Goal: Information Seeking & Learning: Learn about a topic

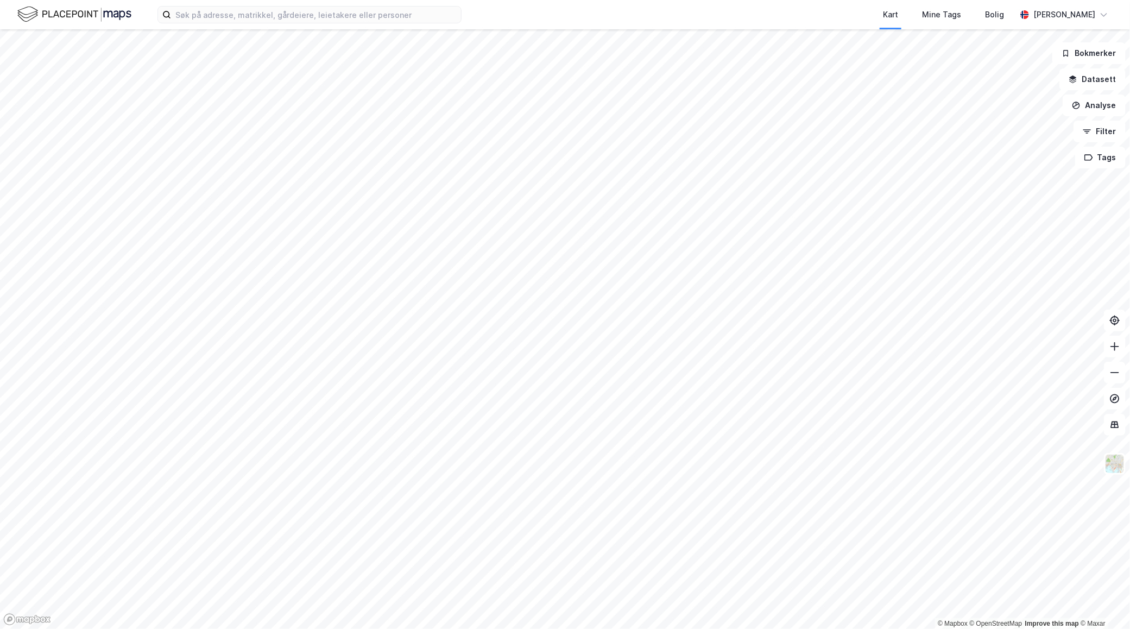
click at [215, 23] on div "Kart Mine Tags Bolig [PERSON_NAME]" at bounding box center [565, 14] width 1130 height 29
click at [209, 15] on input at bounding box center [316, 15] width 290 height 16
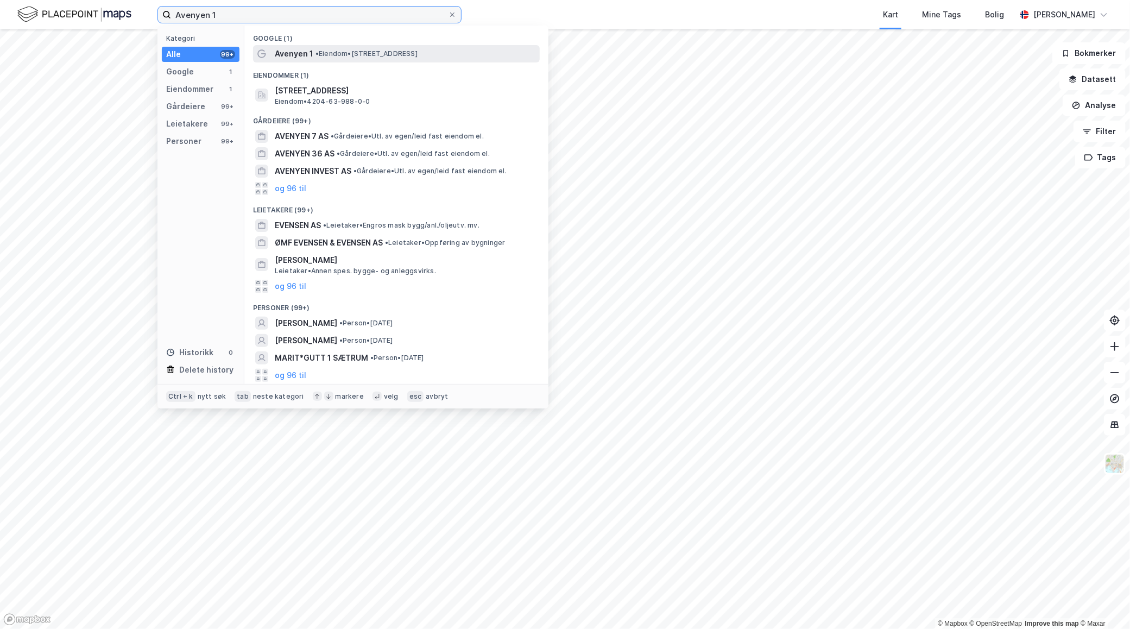
type input "Avenyen 1"
click at [319, 51] on span "•" at bounding box center [316, 53] width 3 height 8
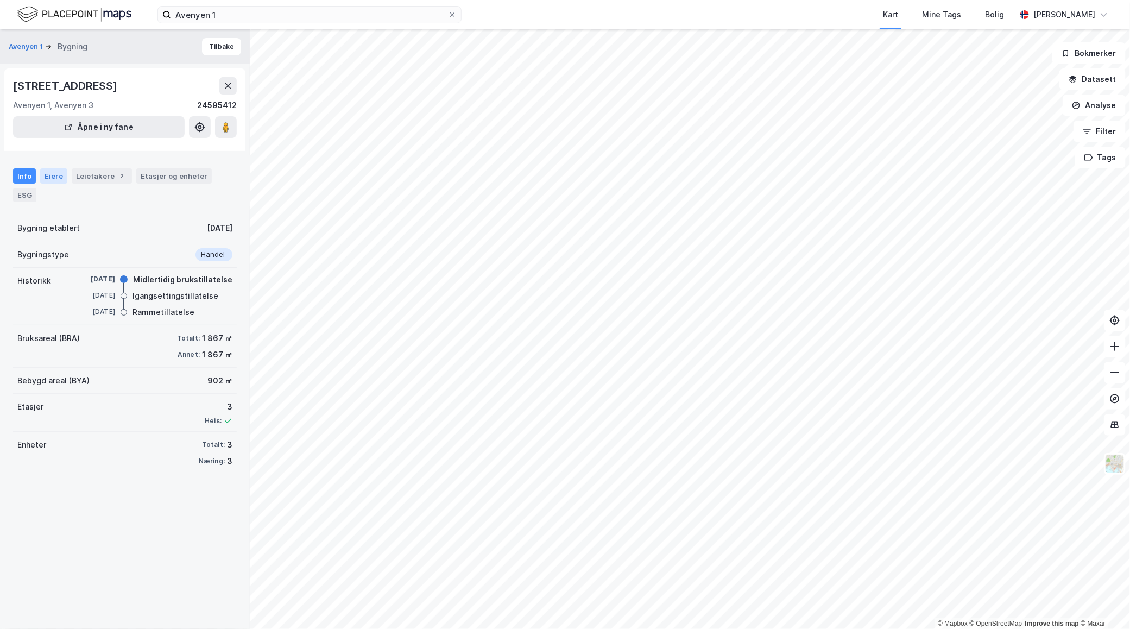
click at [51, 178] on div "Eiere" at bounding box center [53, 175] width 27 height 15
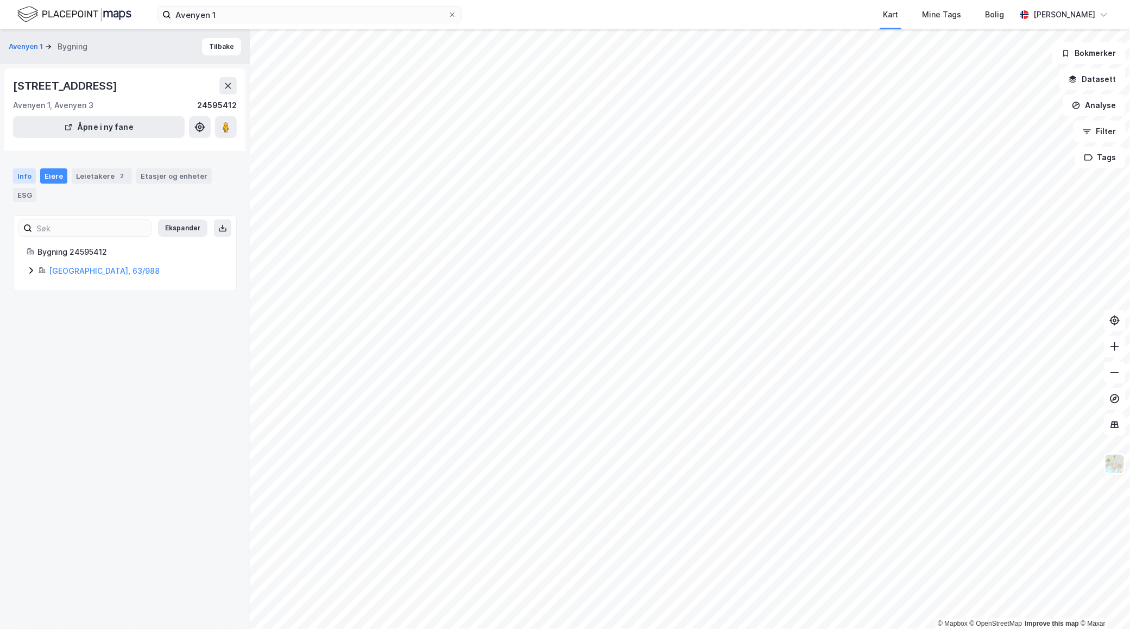
click at [20, 175] on div "Info" at bounding box center [24, 175] width 23 height 15
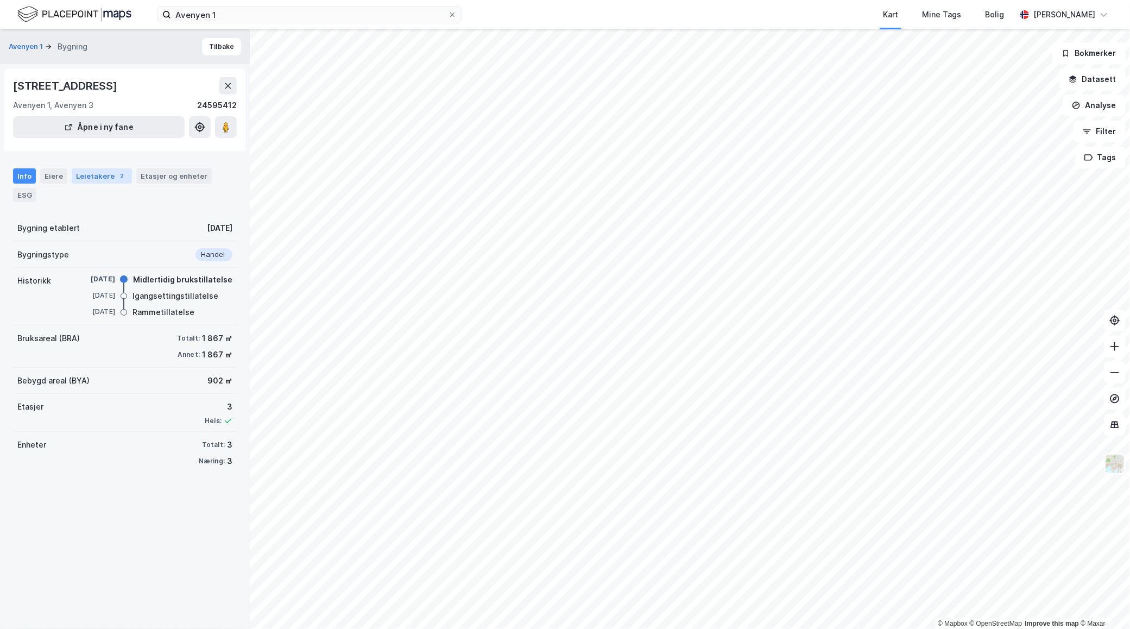
click at [93, 176] on div "Leietakere 2" at bounding box center [102, 175] width 60 height 15
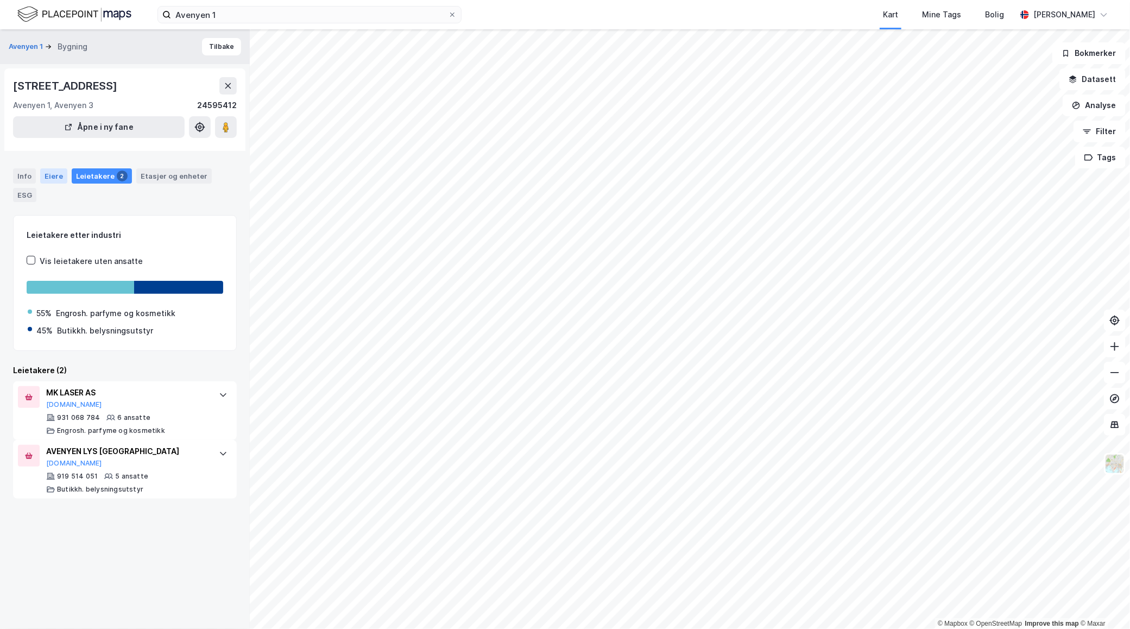
click at [48, 178] on div "Eiere" at bounding box center [53, 175] width 27 height 15
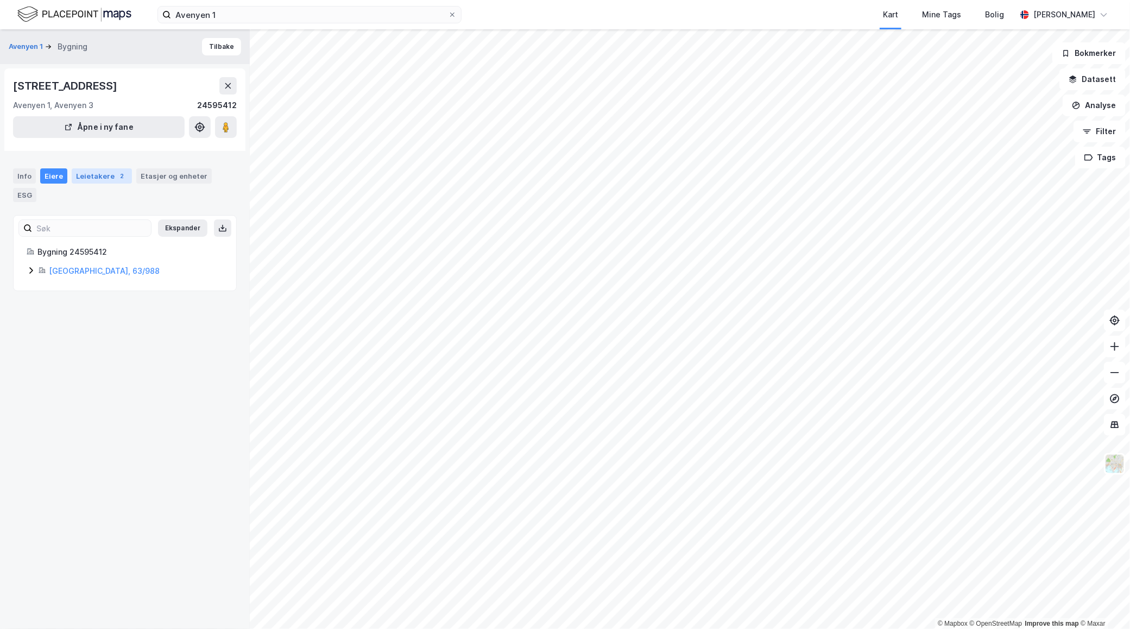
click at [77, 178] on div "Leietakere 2" at bounding box center [102, 175] width 60 height 15
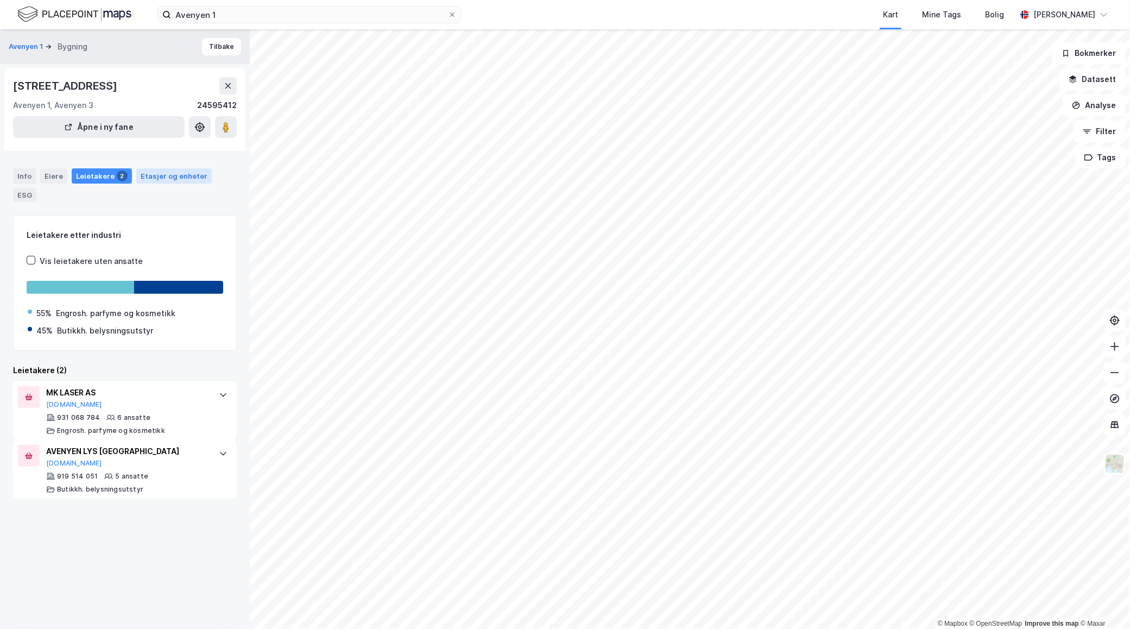
click at [141, 178] on div "Etasjer og enheter" at bounding box center [174, 176] width 67 height 10
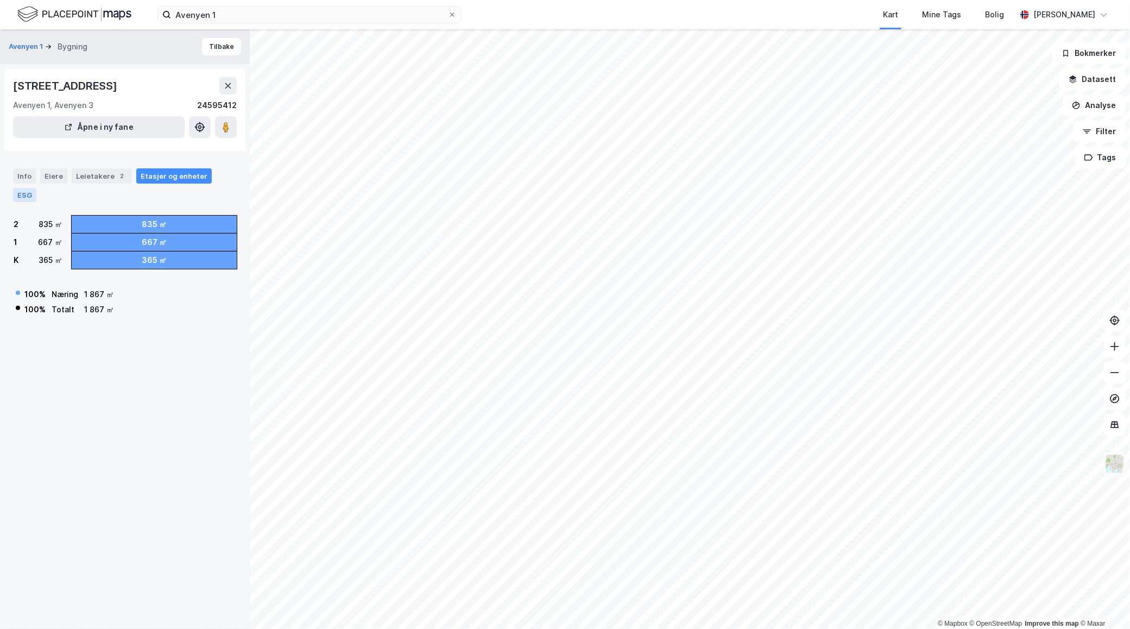
click at [26, 196] on div "ESG" at bounding box center [24, 195] width 23 height 14
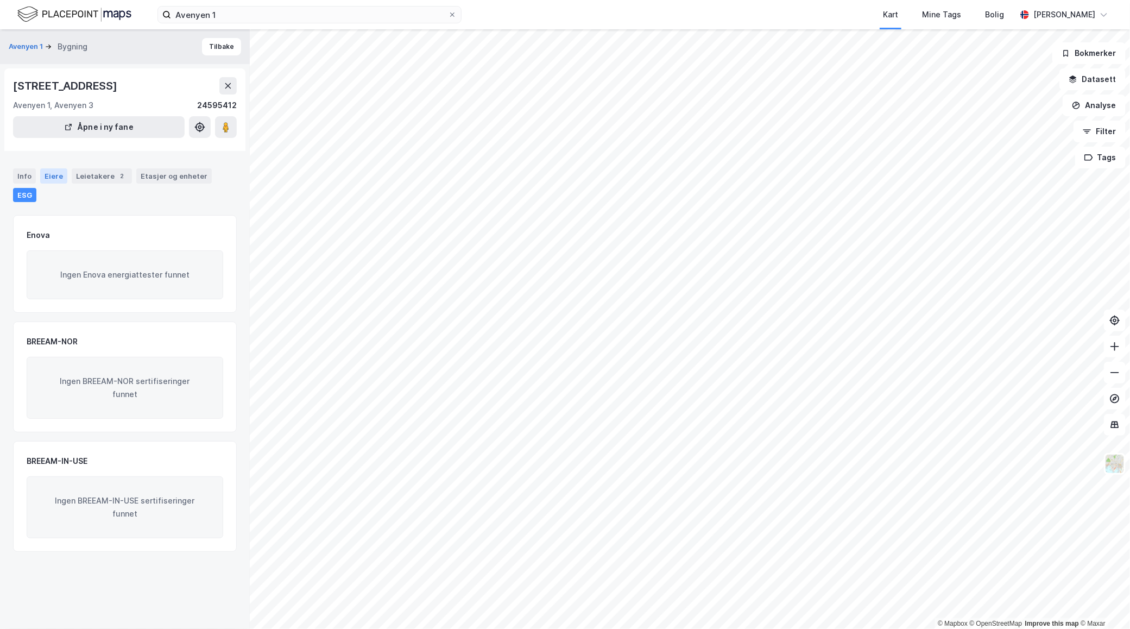
click at [40, 174] on div "Eiere" at bounding box center [53, 175] width 27 height 15
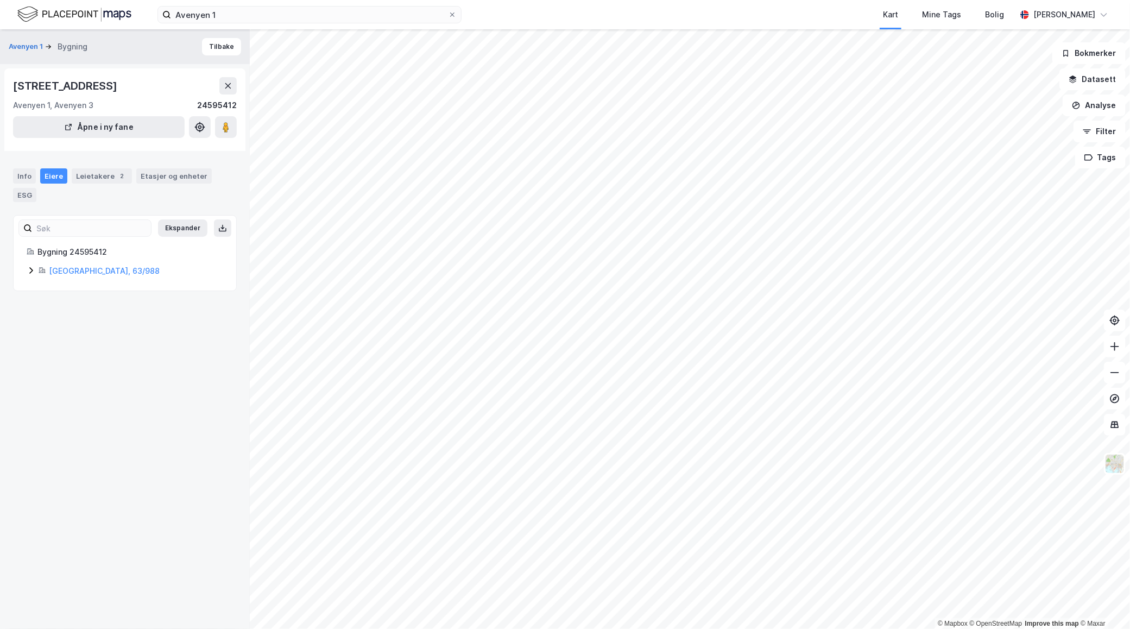
click at [70, 265] on div "[GEOGRAPHIC_DATA], 63/988" at bounding box center [136, 270] width 174 height 13
click at [106, 307] on link "Pusterommet Sør AS" at bounding box center [138, 307] width 79 height 9
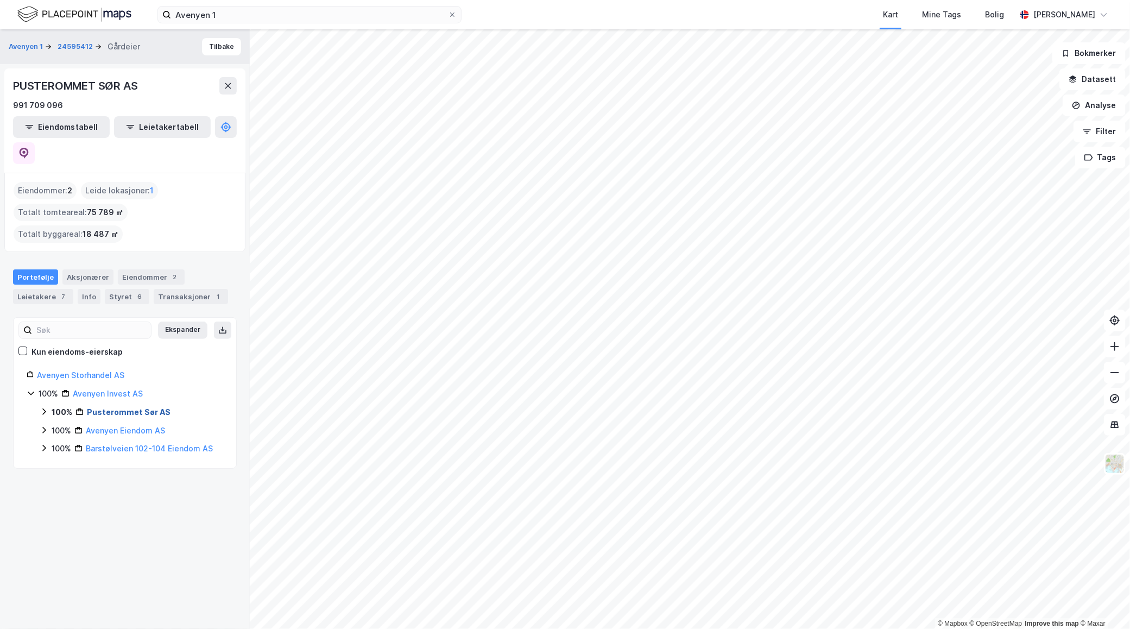
click at [103, 407] on link "Pusterommet Sør AS" at bounding box center [129, 411] width 84 height 9
click at [102, 407] on link "Pusterommet Sør AS" at bounding box center [129, 411] width 84 height 9
